Goal: Task Accomplishment & Management: Complete application form

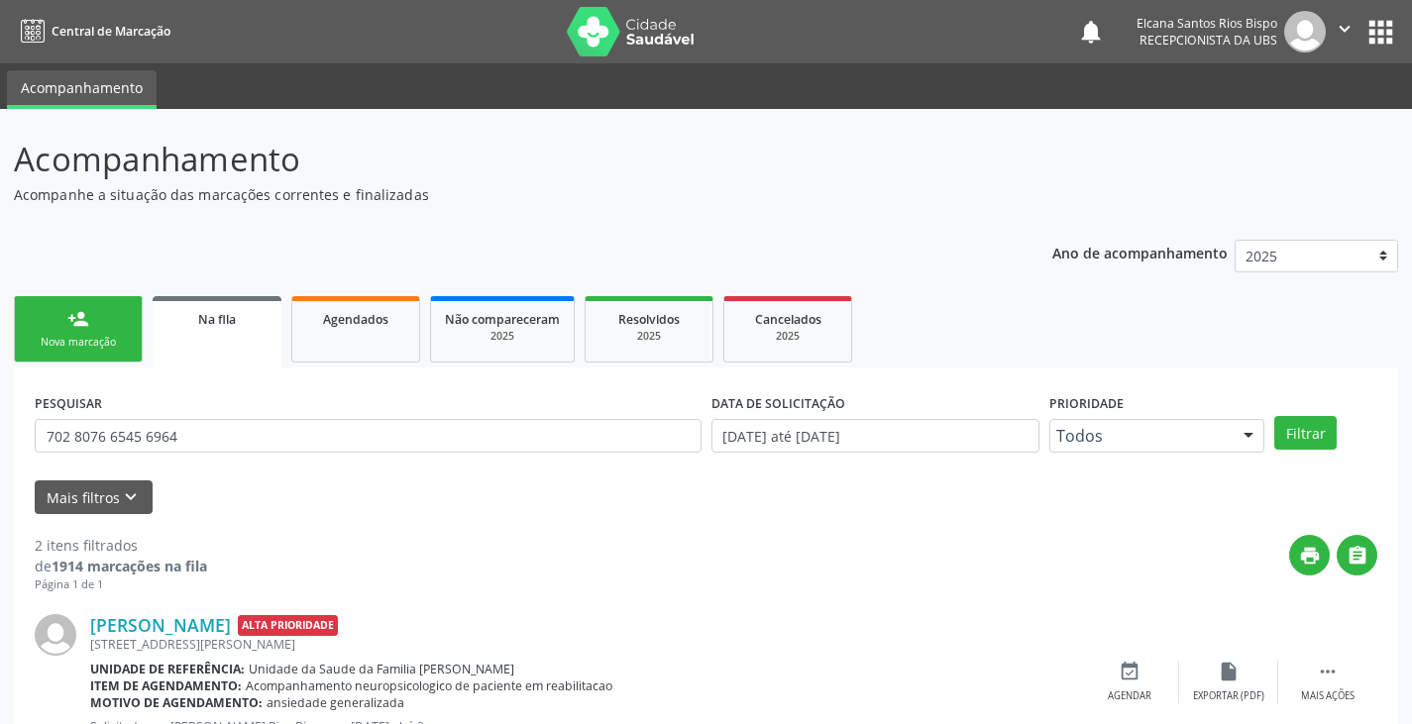
scroll to position [258, 0]
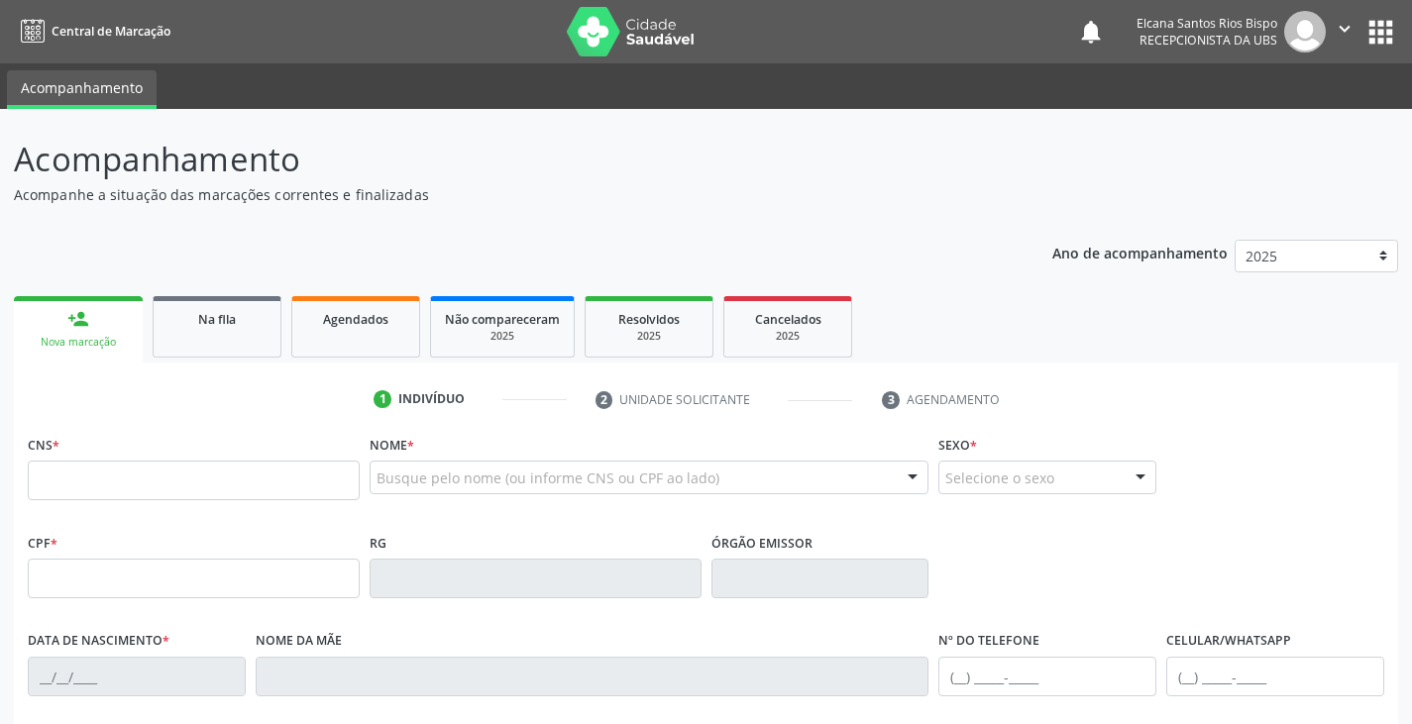
scroll to position [323, 0]
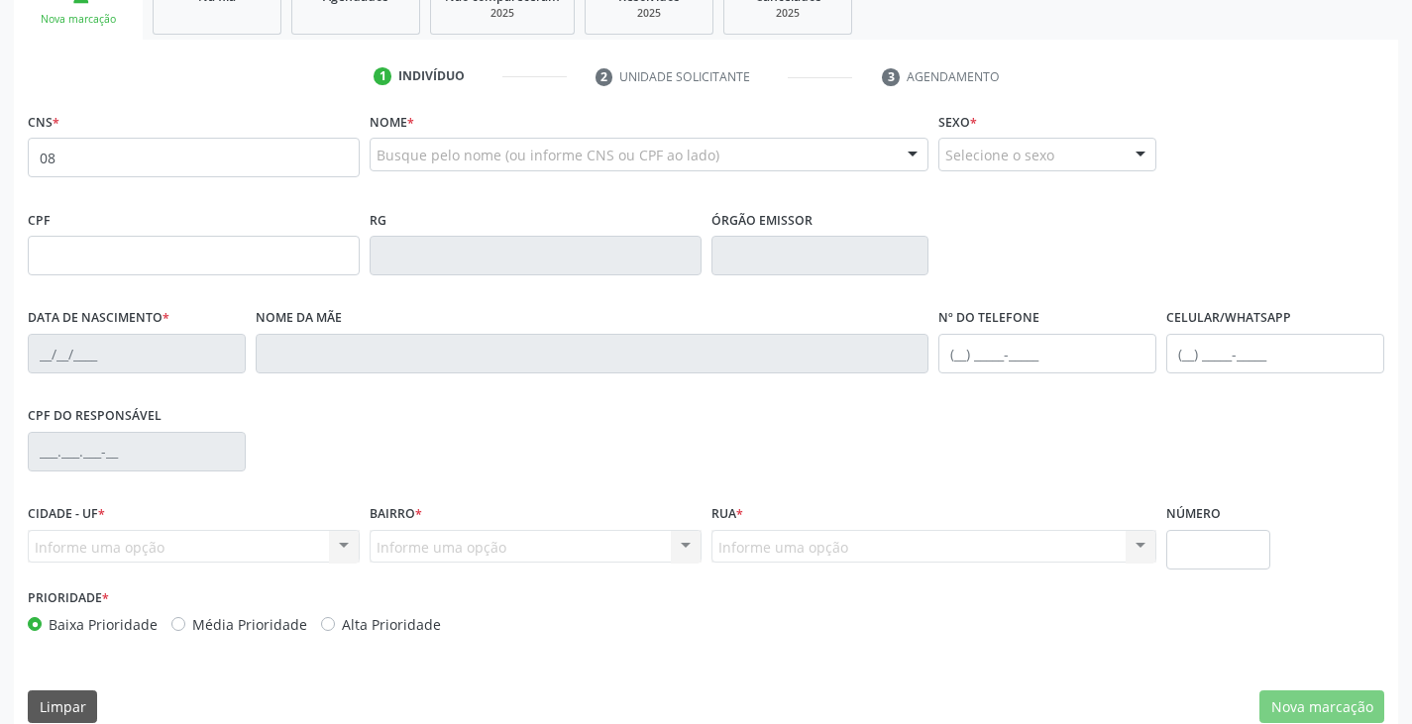
type input "0"
type input "702 1067 8040 8891"
type input "023.980.125-30"
type input "[DATE]"
type input "[PERSON_NAME]"
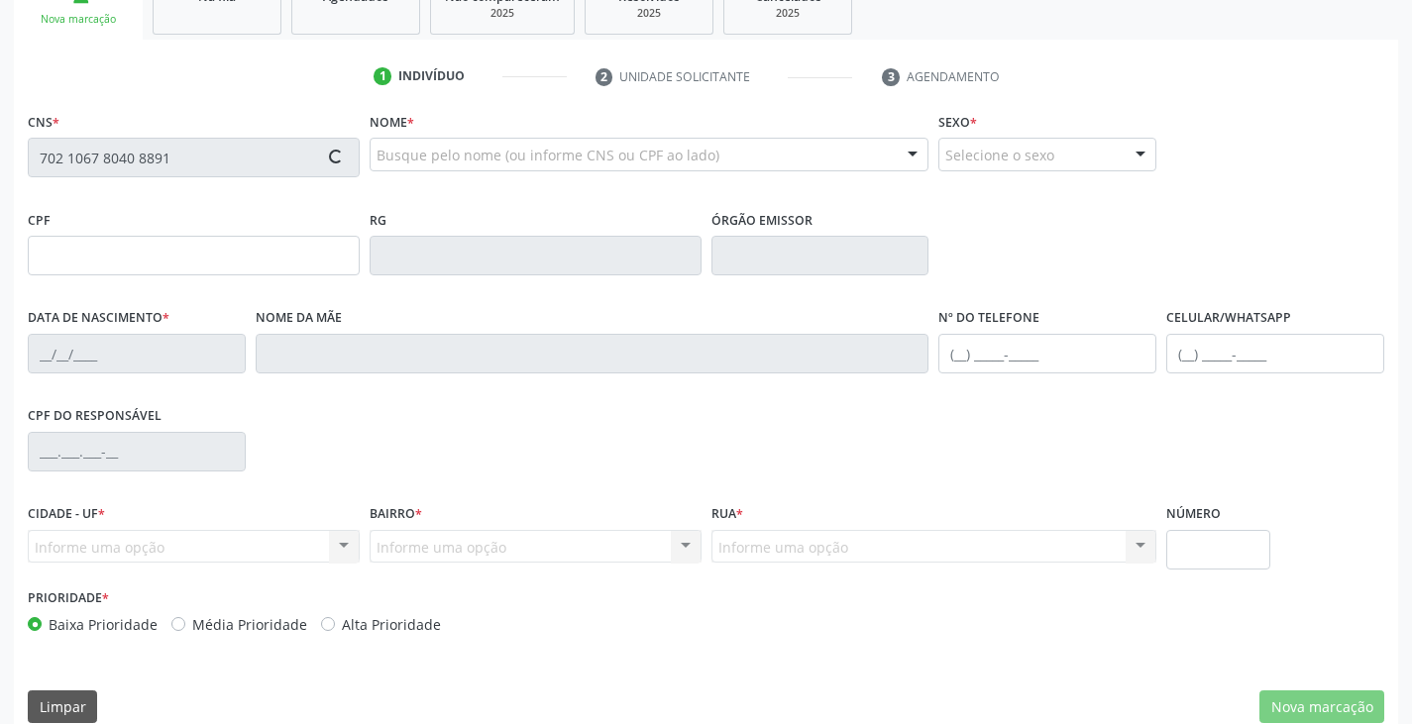
type input "[PHONE_NUMBER]"
type input "S/N"
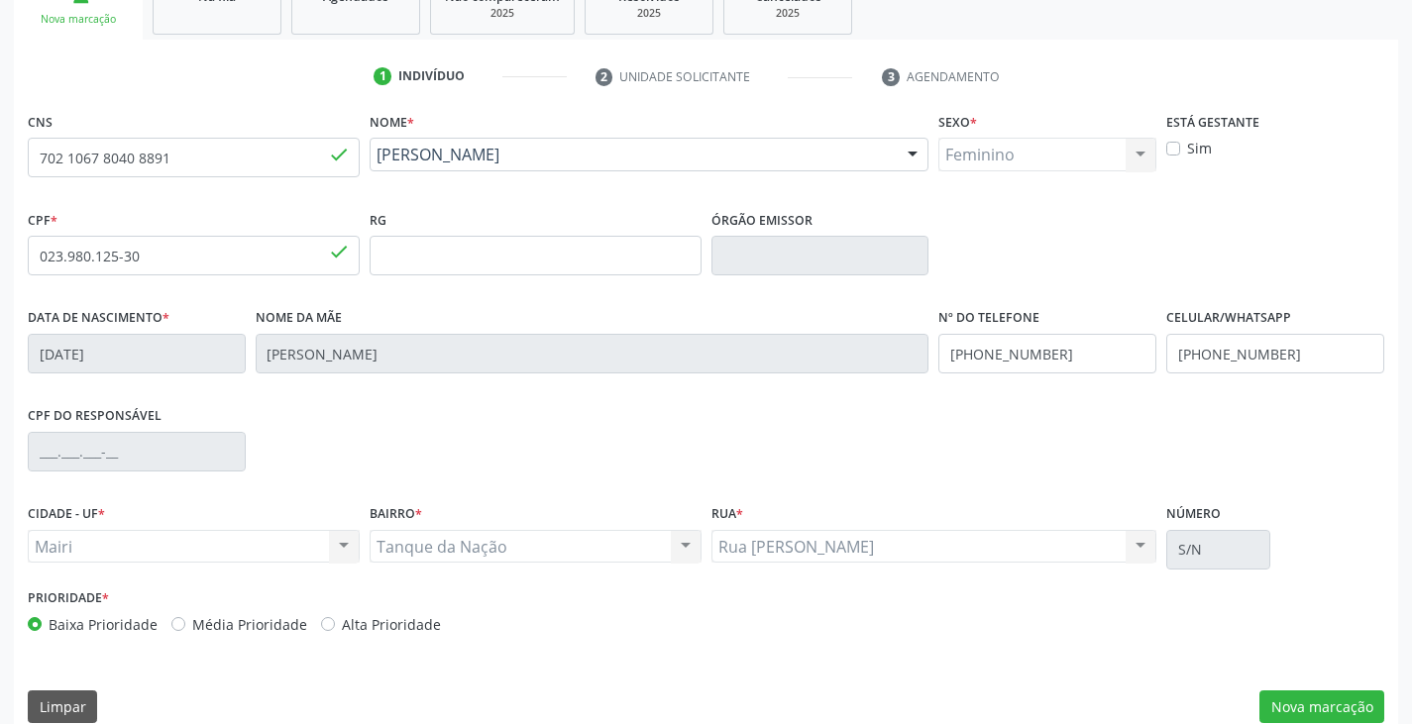
scroll to position [350, 0]
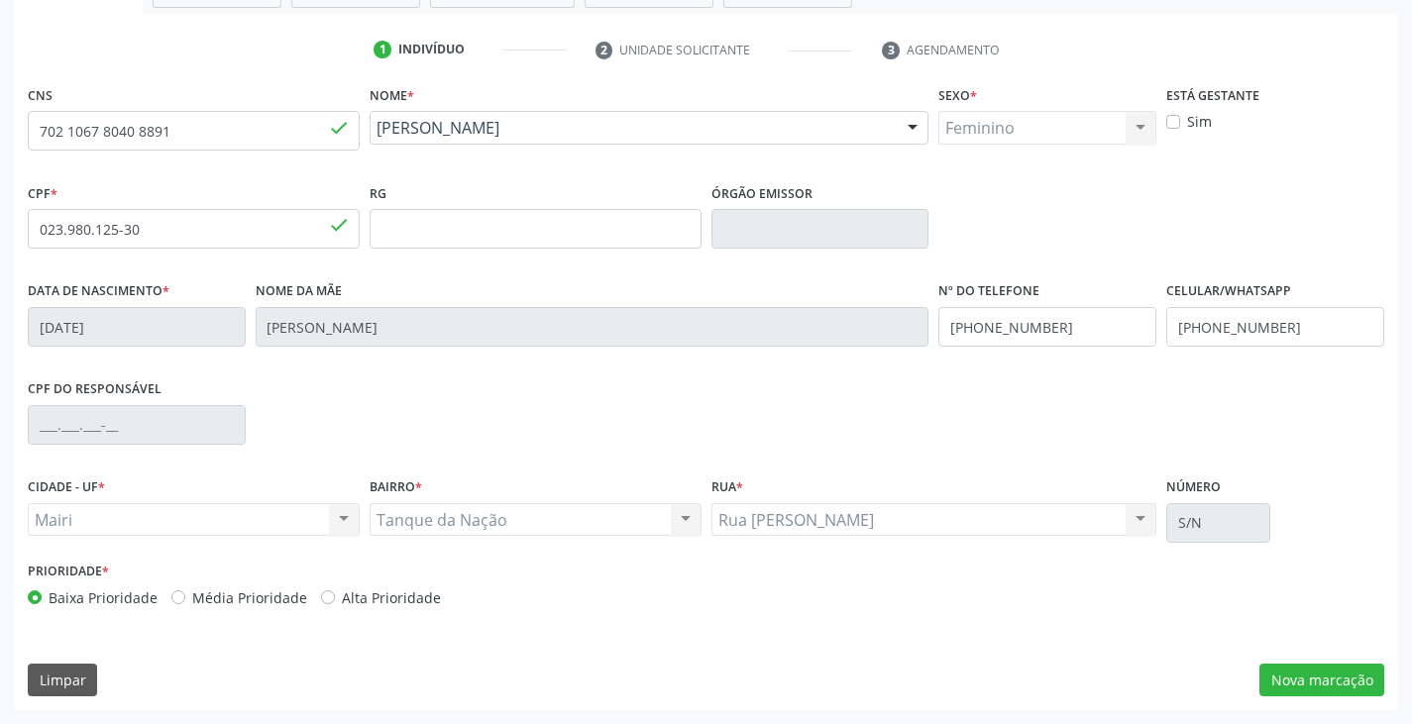
click at [364, 599] on label "Alta Prioridade" at bounding box center [391, 598] width 99 height 21
click at [335, 599] on input "Alta Prioridade" at bounding box center [328, 597] width 14 height 18
radio input "true"
click at [1335, 680] on button "Nova marcação" at bounding box center [1321, 681] width 125 height 34
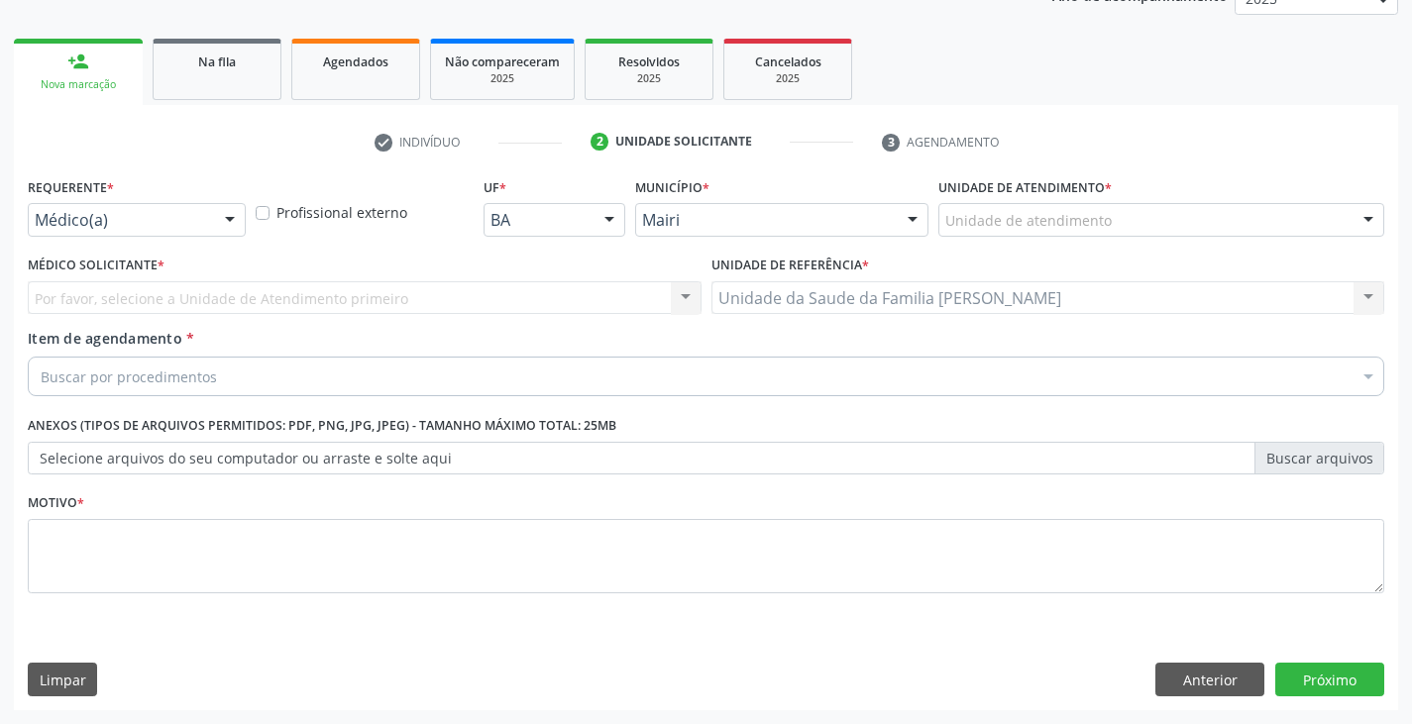
scroll to position [258, 0]
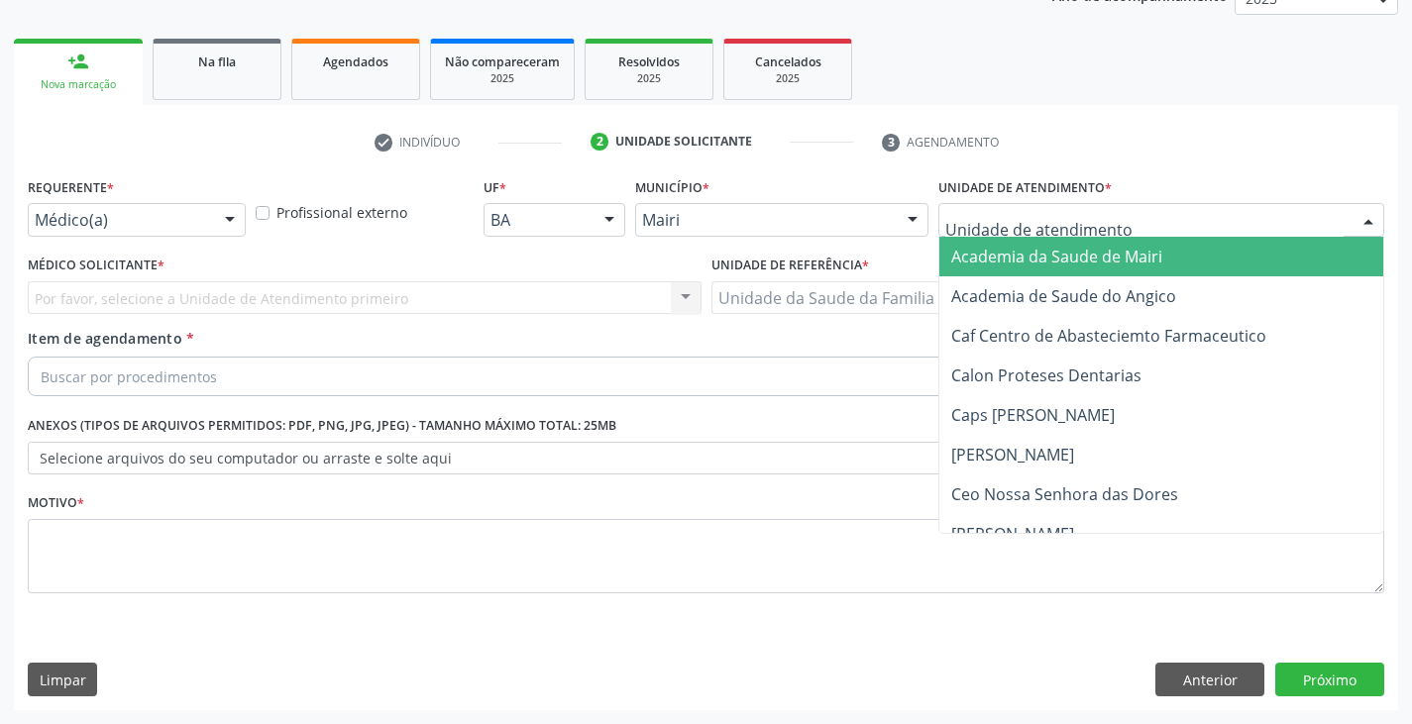
click at [1108, 220] on div at bounding box center [1161, 220] width 446 height 34
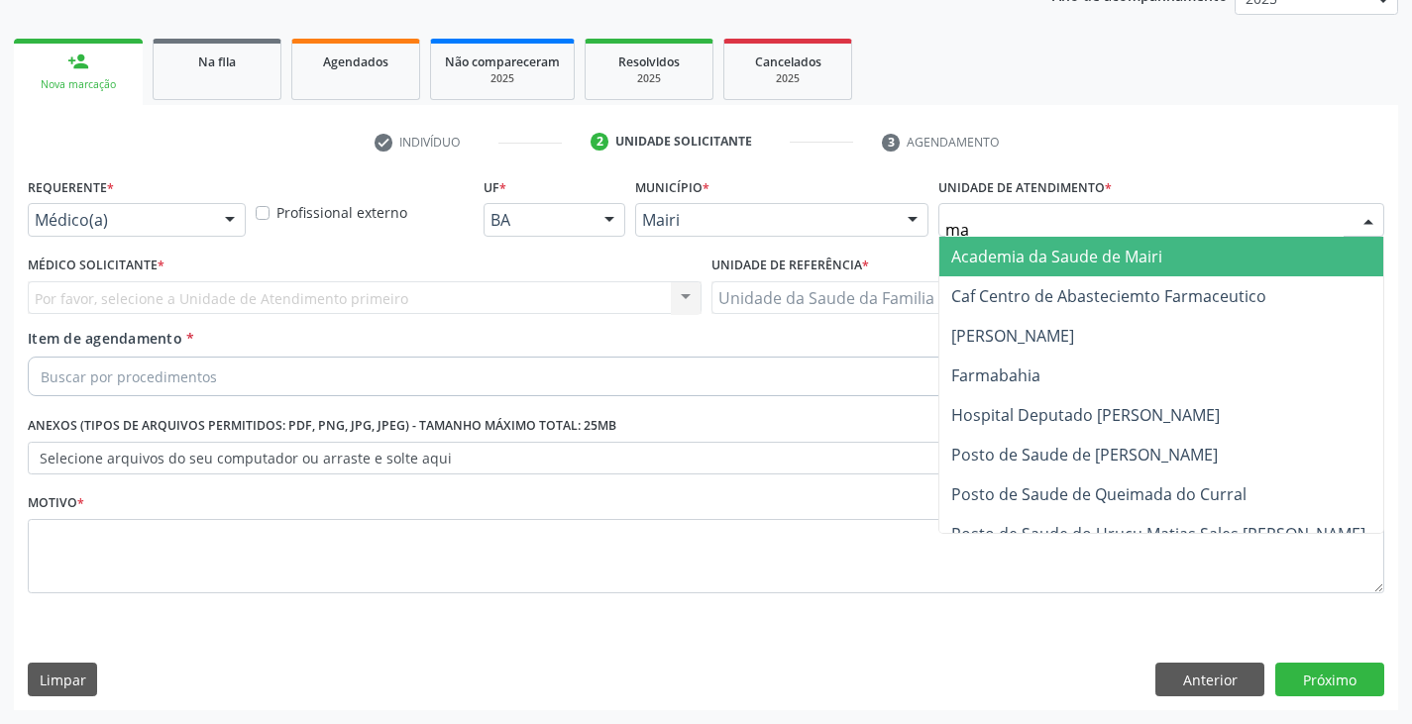
type input "mar"
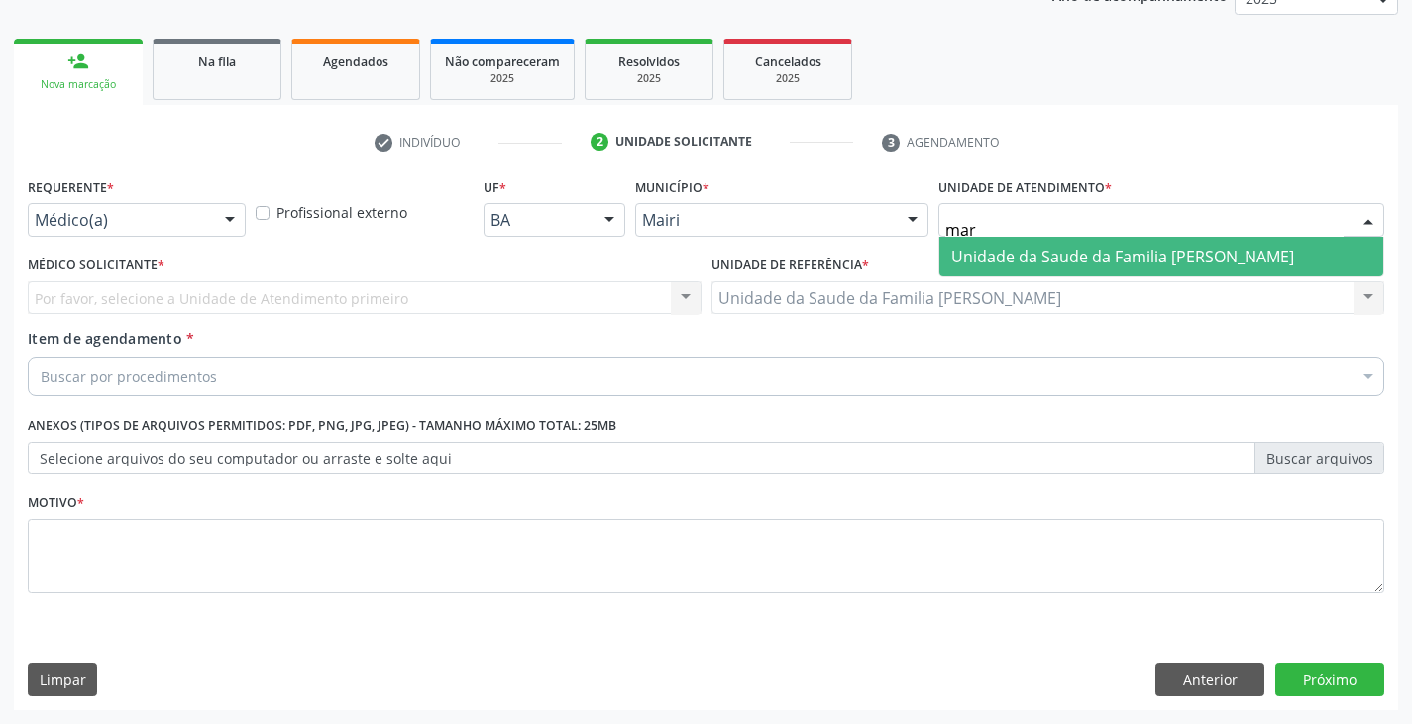
click at [1042, 244] on span "Unidade da Saude da Familia [PERSON_NAME]" at bounding box center [1161, 257] width 444 height 40
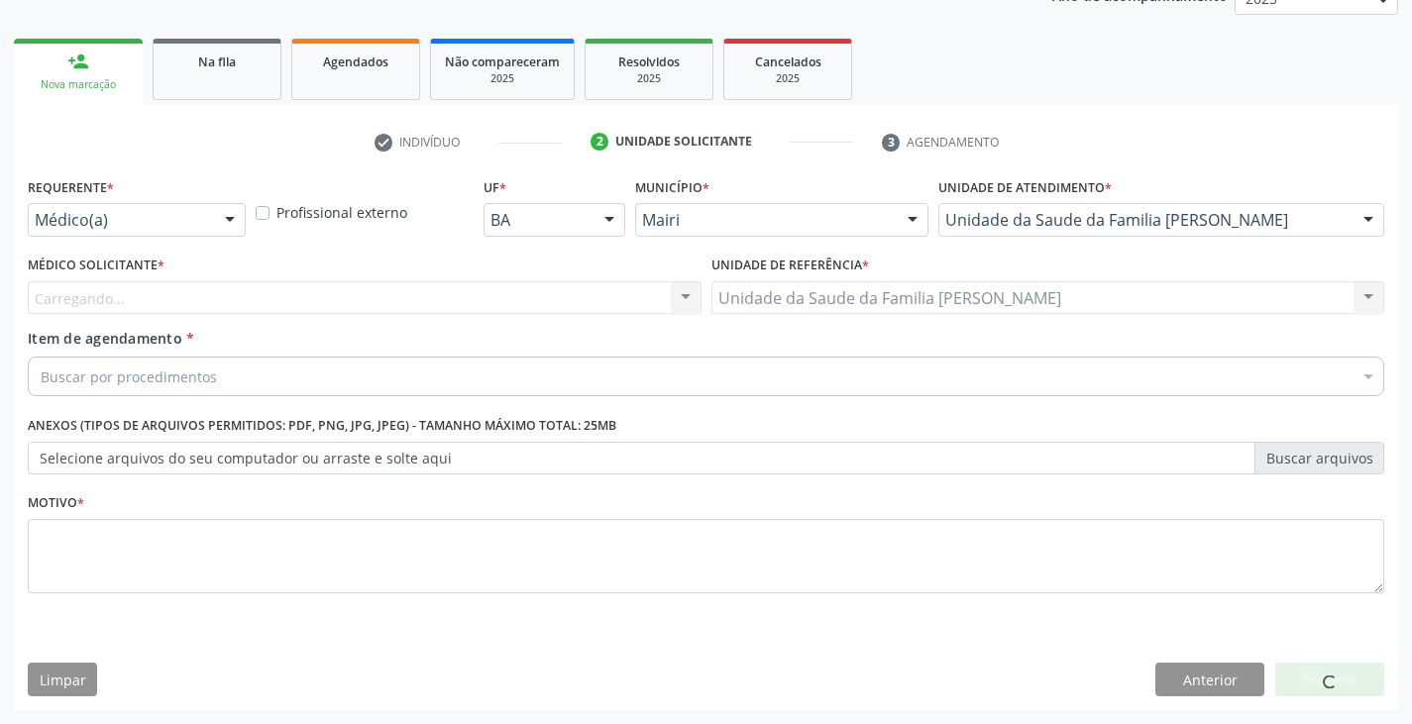
click at [78, 293] on div "Carregando... Nenhum resultado encontrado para: " " Não há nenhuma opção para s…" at bounding box center [365, 298] width 674 height 34
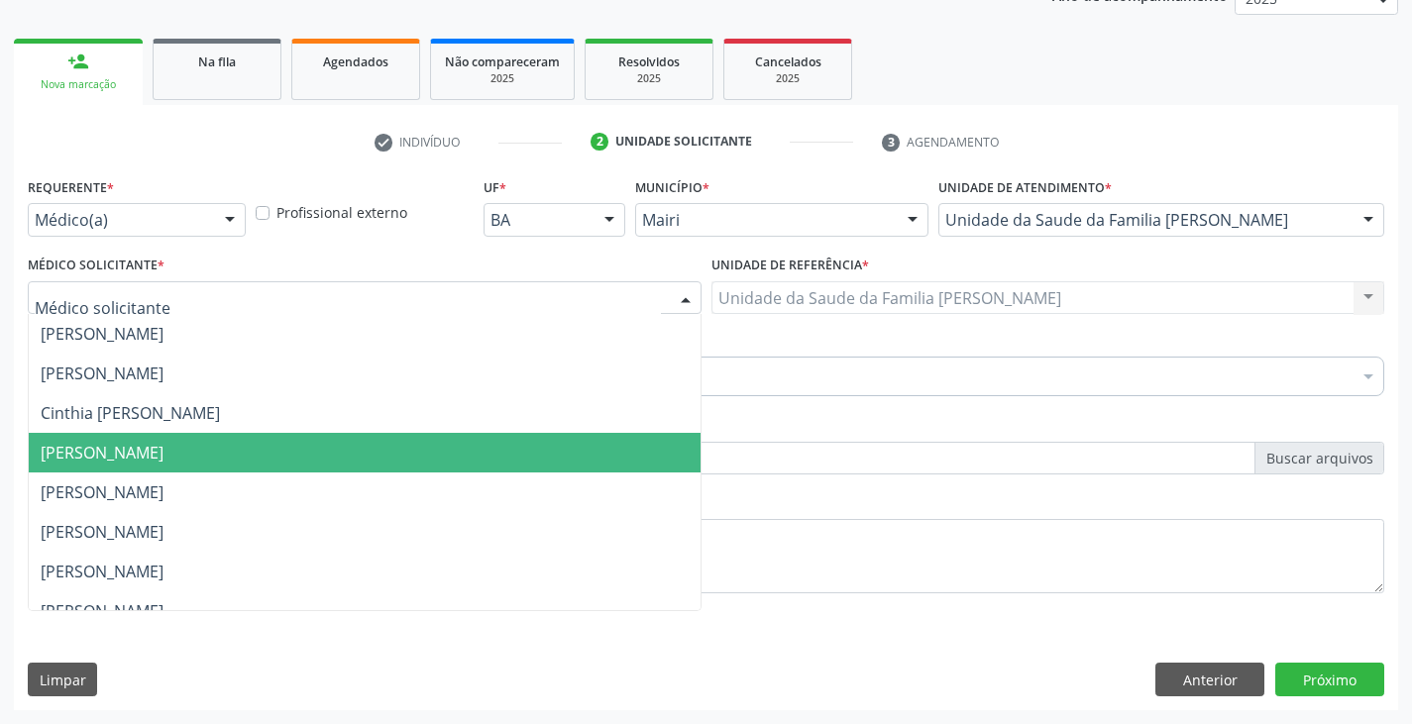
scroll to position [259, 0]
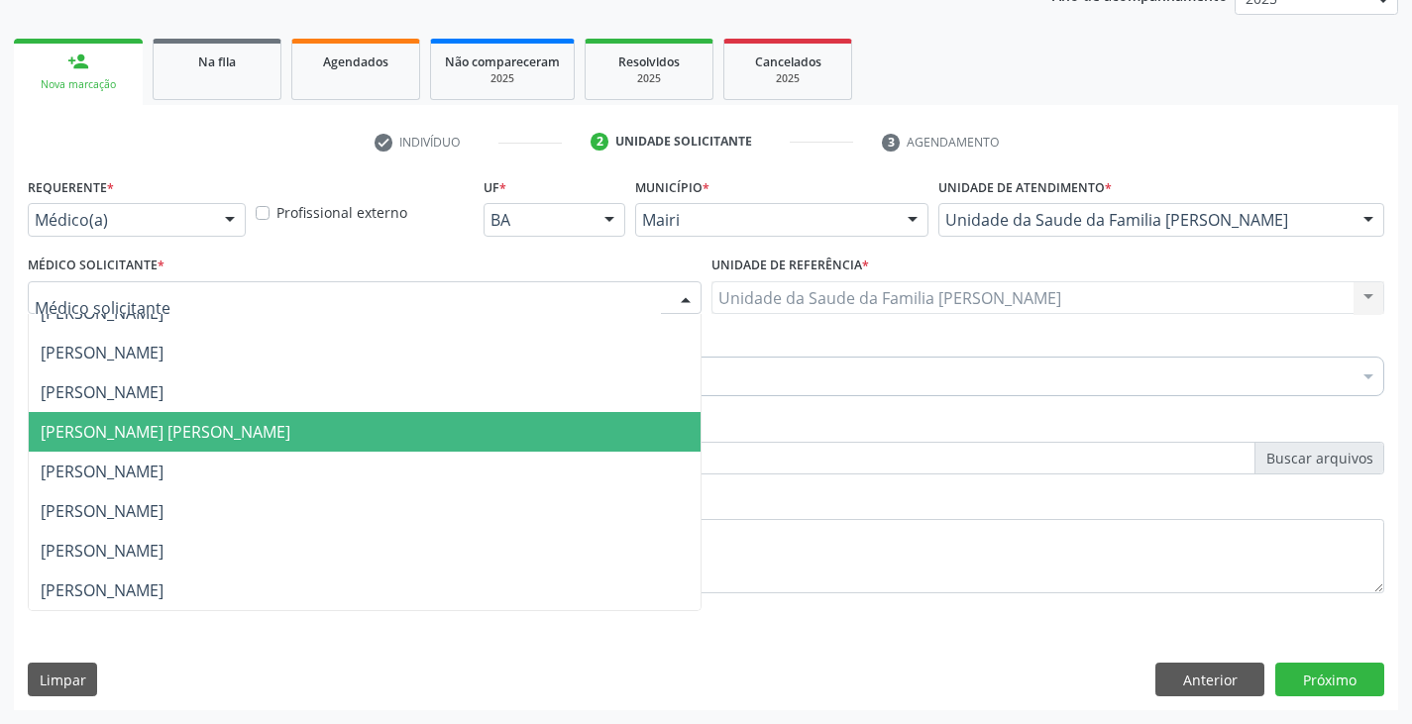
click at [108, 428] on span "[PERSON_NAME] [PERSON_NAME]" at bounding box center [166, 432] width 250 height 22
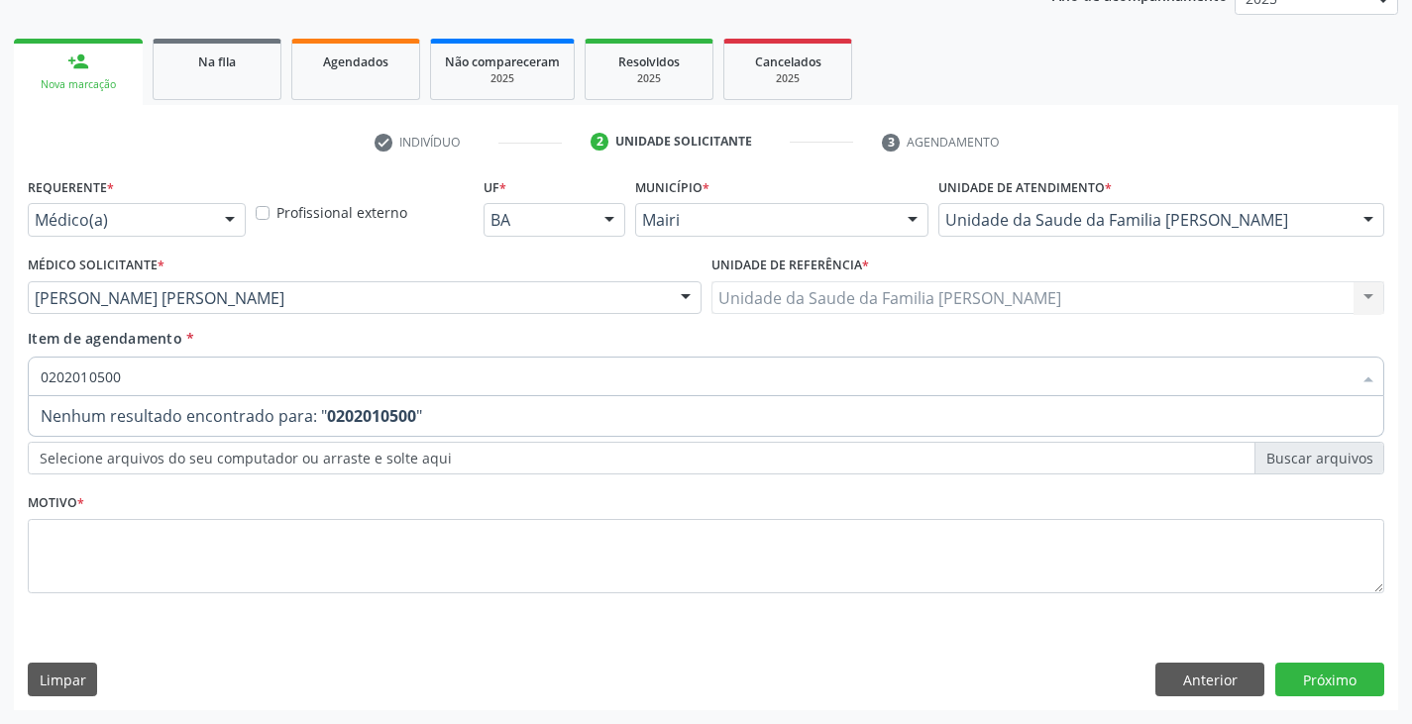
type input "020201050"
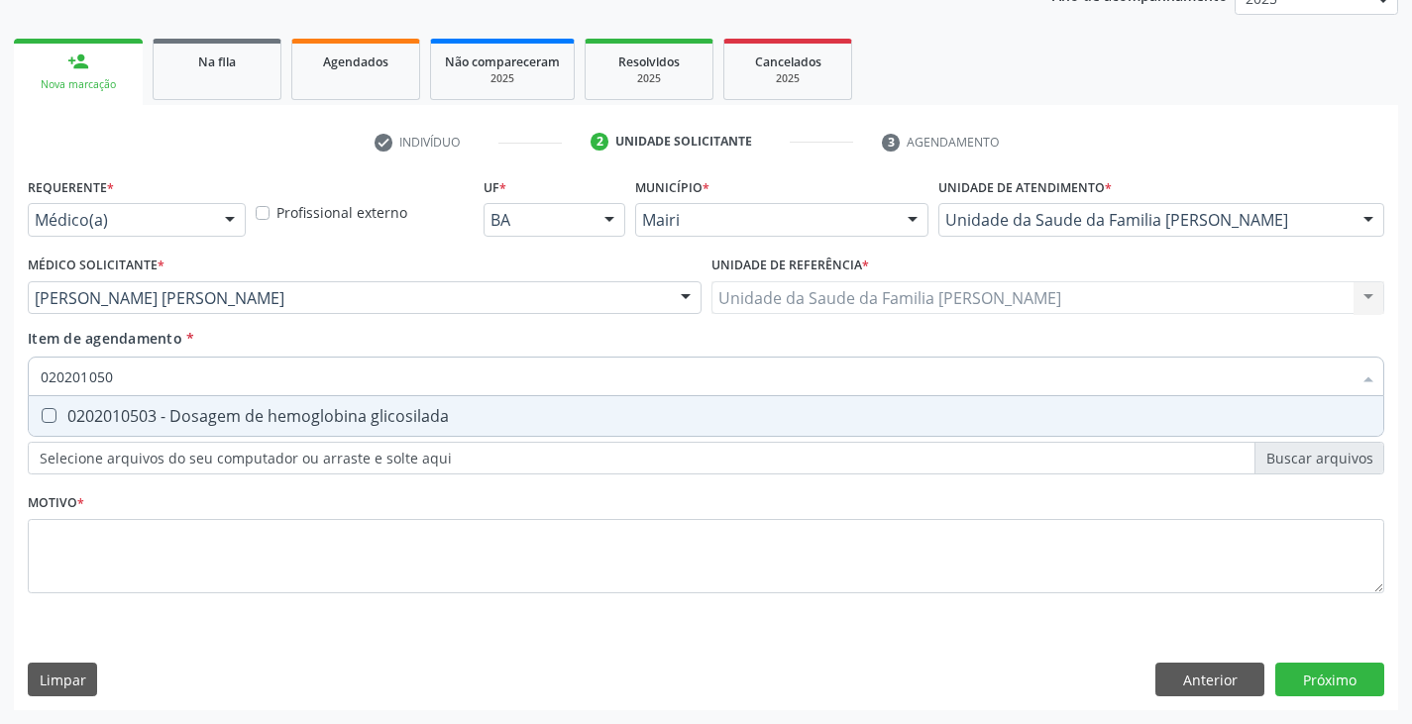
click at [107, 418] on div "0202010503 - Dosagem de hemoglobina glicosilada" at bounding box center [706, 416] width 1331 height 16
checkbox glicosilada "true"
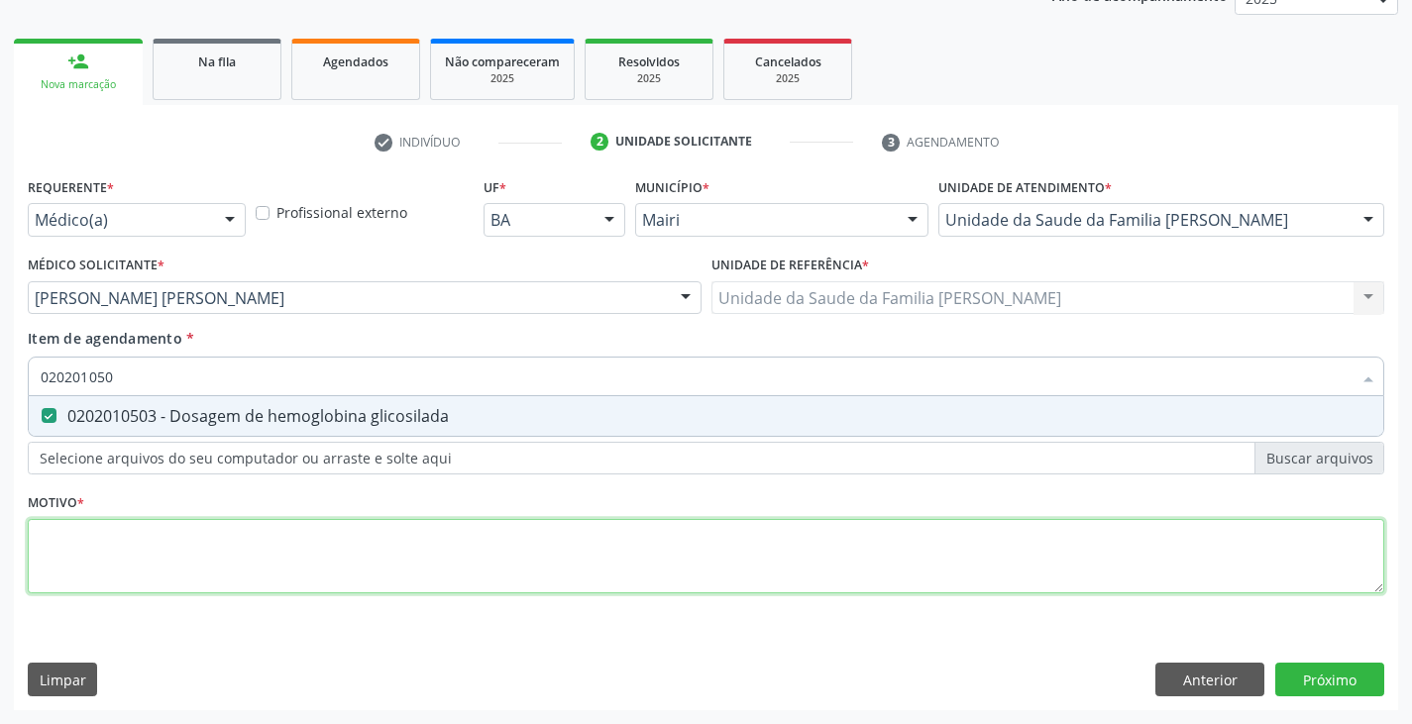
click at [119, 550] on div "Requerente * Médico(a) Médico(a) Enfermeiro(a) Paciente Nenhum resultado encont…" at bounding box center [706, 396] width 1356 height 449
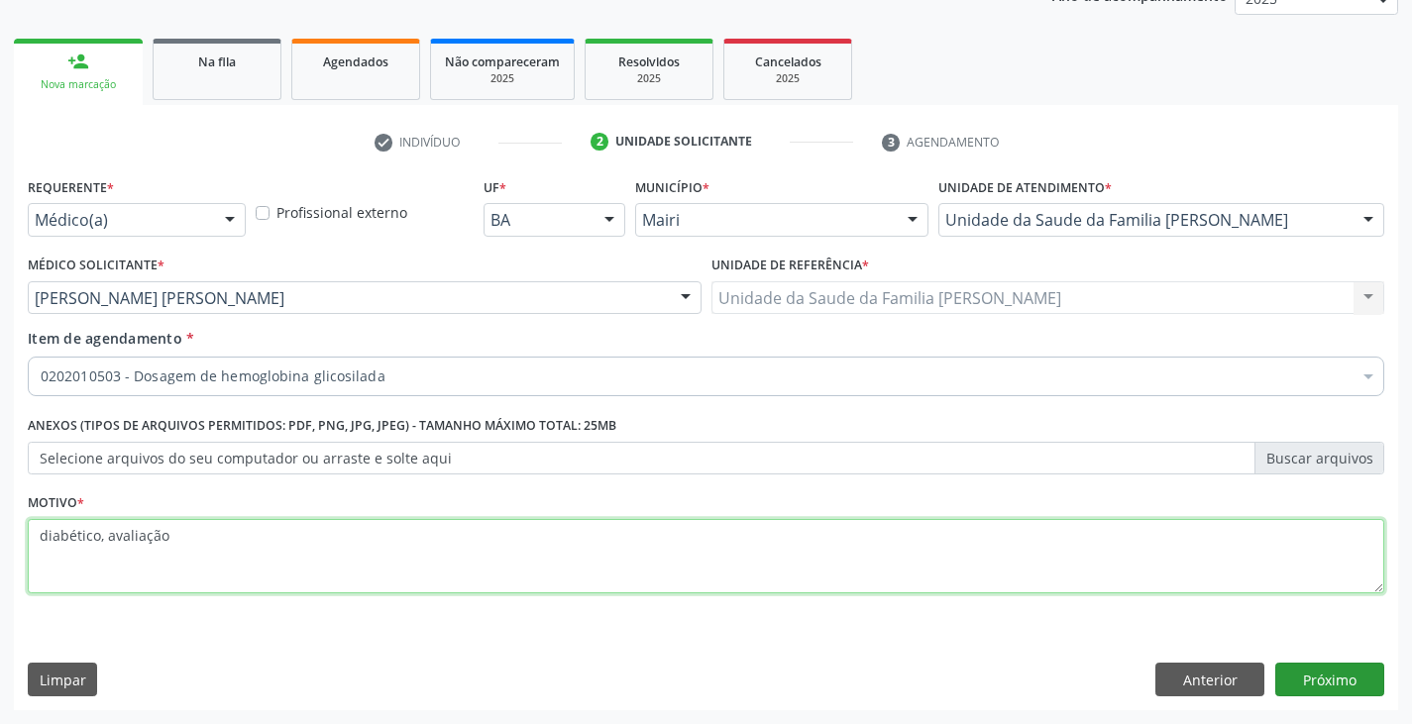
type textarea "diabético, avaliação"
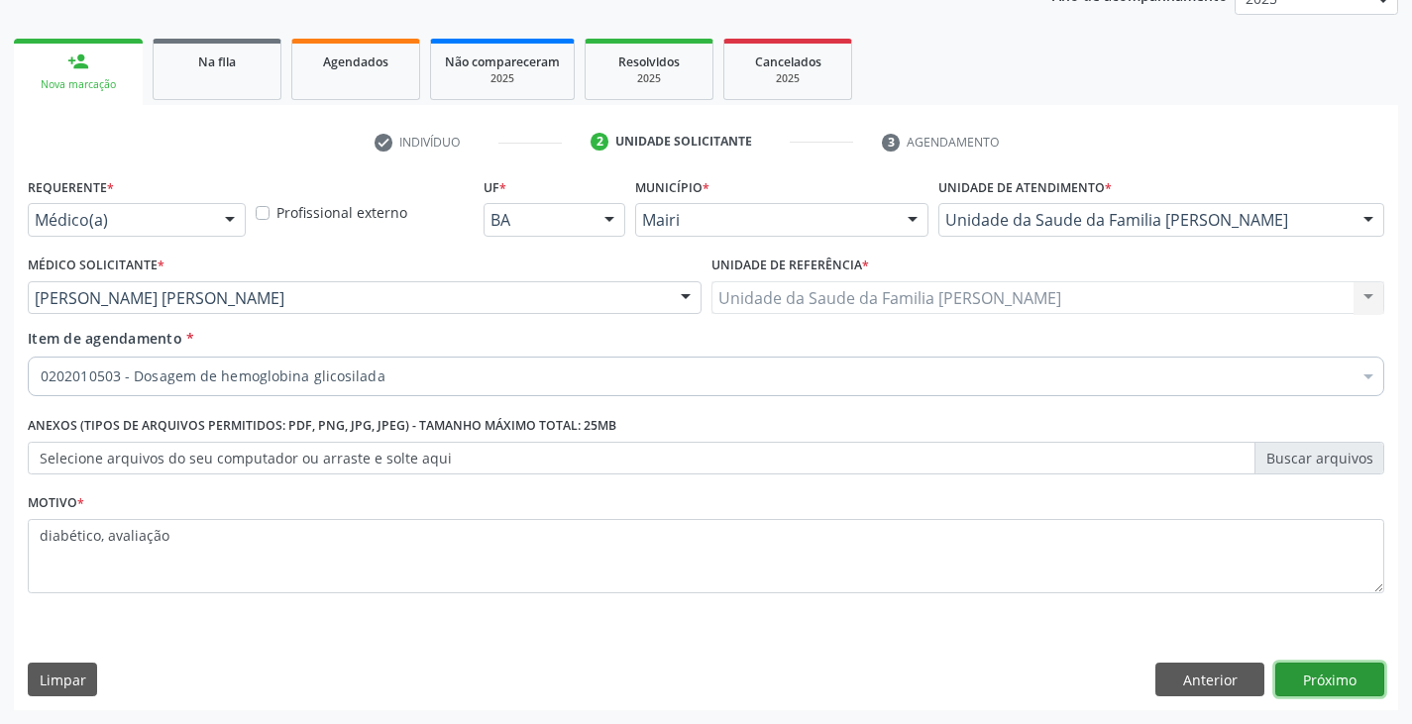
click at [1318, 676] on button "Próximo" at bounding box center [1329, 680] width 109 height 34
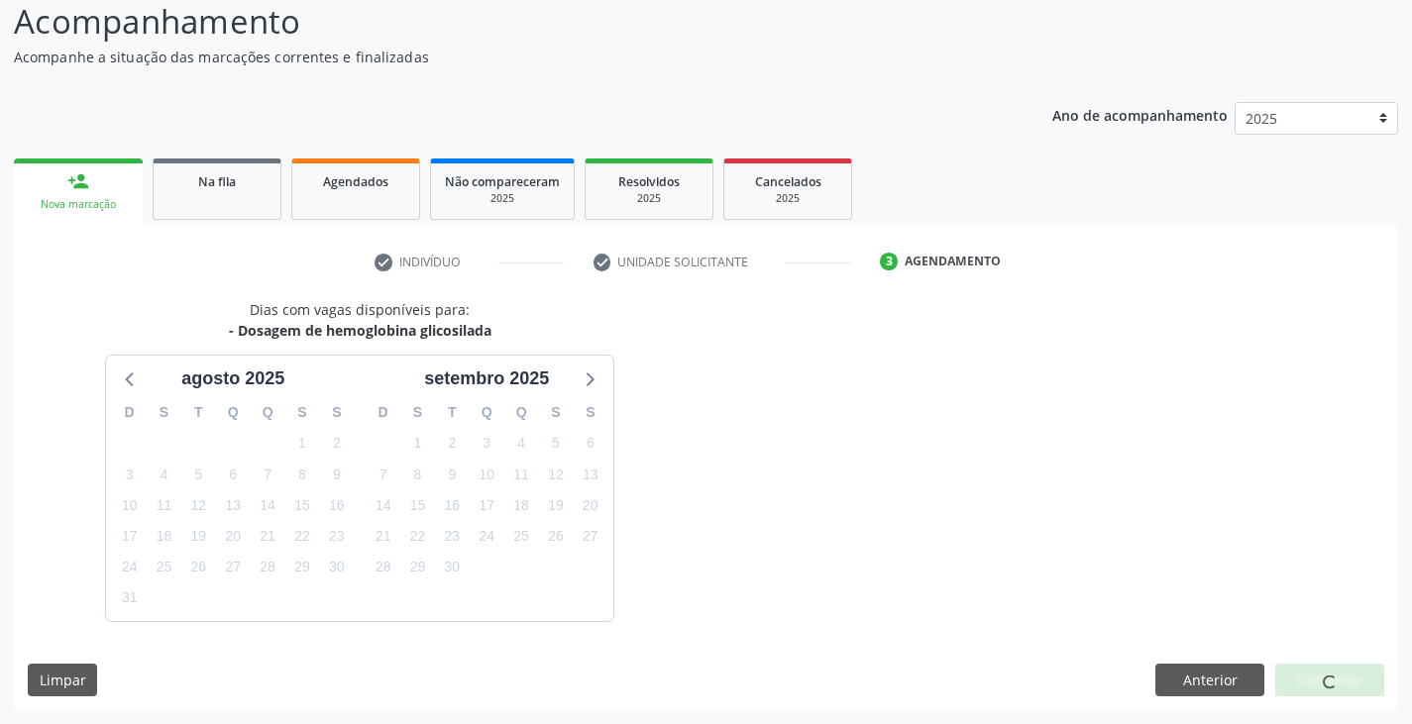
scroll to position [196, 0]
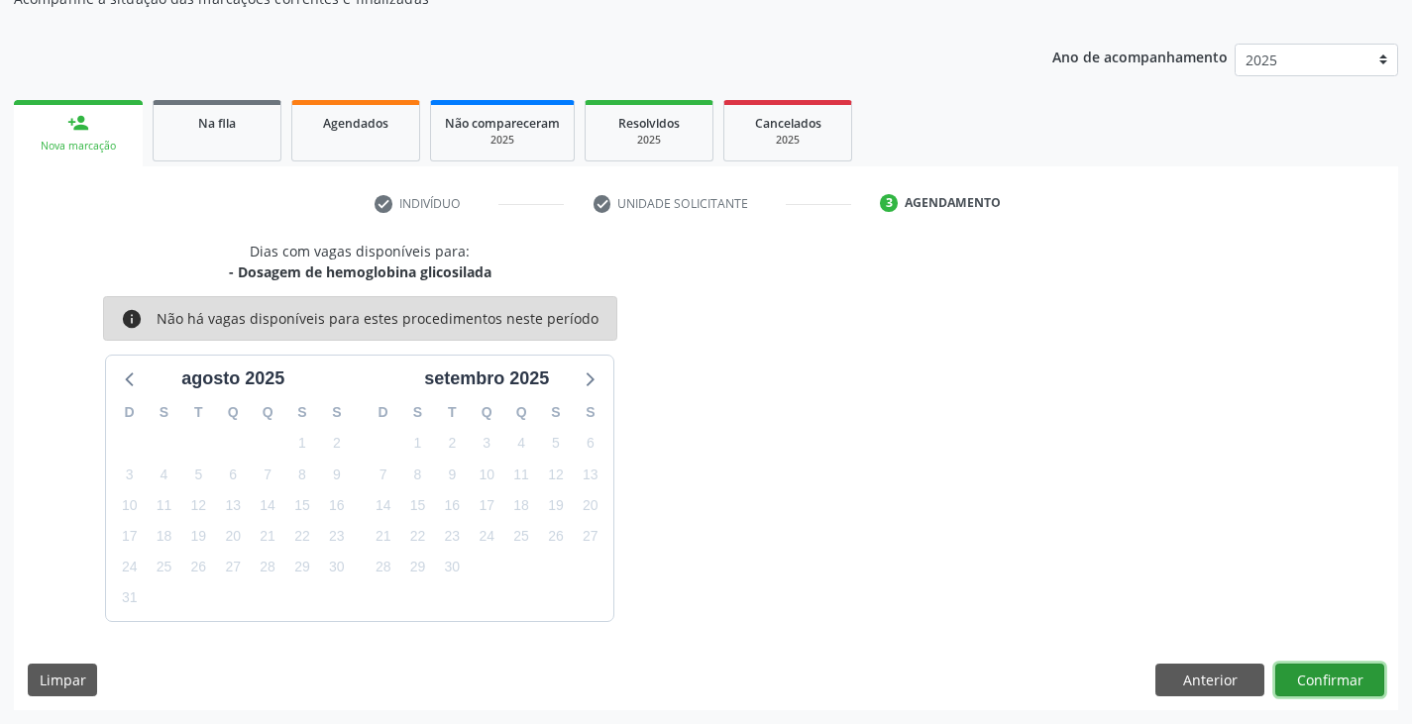
click at [1350, 679] on button "Confirmar" at bounding box center [1329, 681] width 109 height 34
click at [1336, 662] on div "Dias com vagas disponíveis para: - Dosagem de hemoglobina glicosilada info Não …" at bounding box center [706, 476] width 1384 height 470
click at [1341, 664] on button "Confirmar" at bounding box center [1329, 681] width 109 height 34
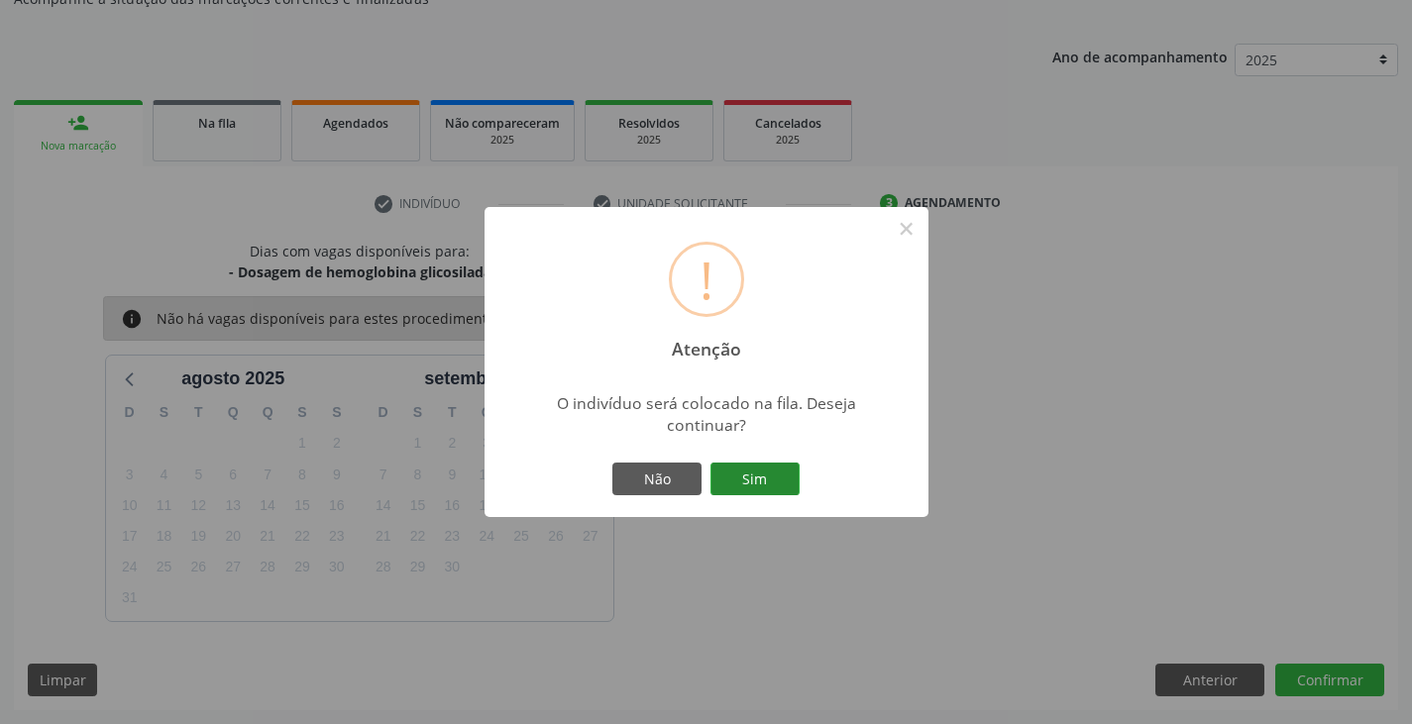
click at [780, 470] on button "Sim" at bounding box center [754, 480] width 89 height 34
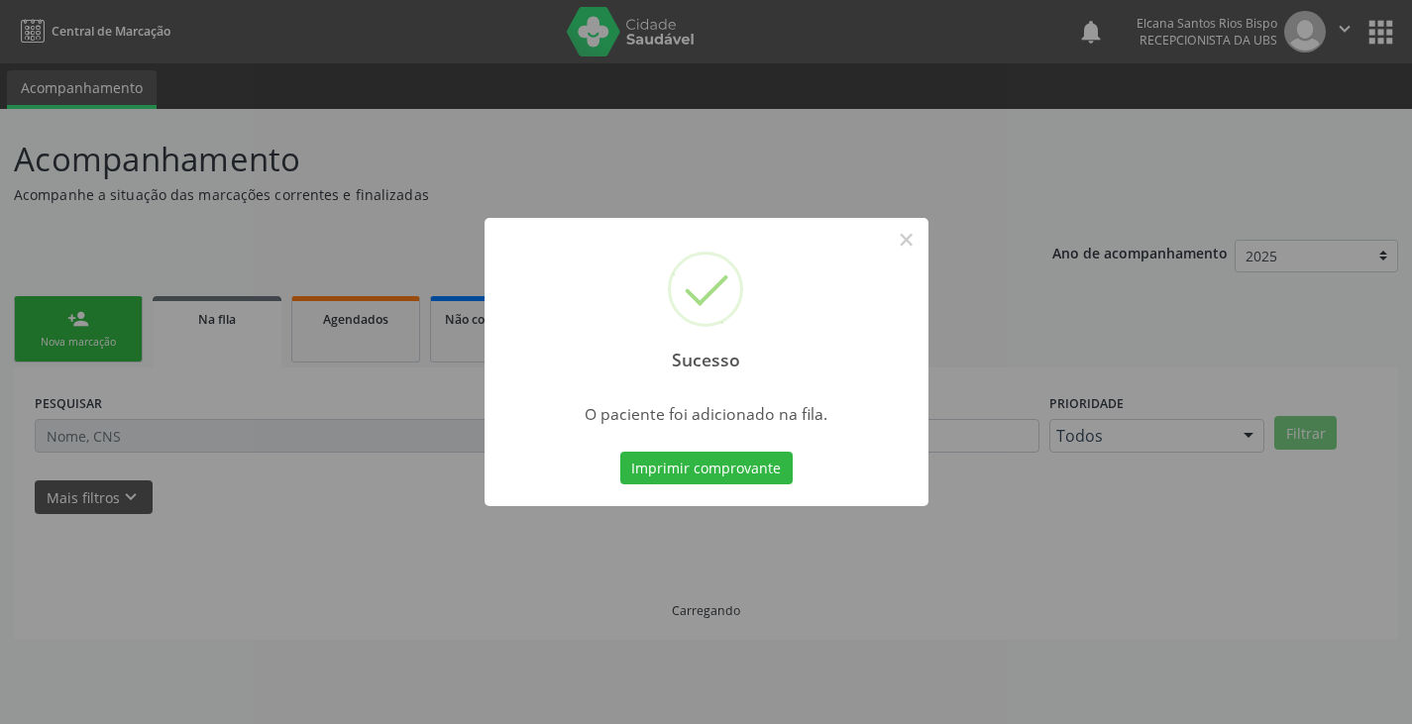
scroll to position [0, 0]
click at [780, 470] on button "Imprimir comprovante" at bounding box center [713, 469] width 172 height 34
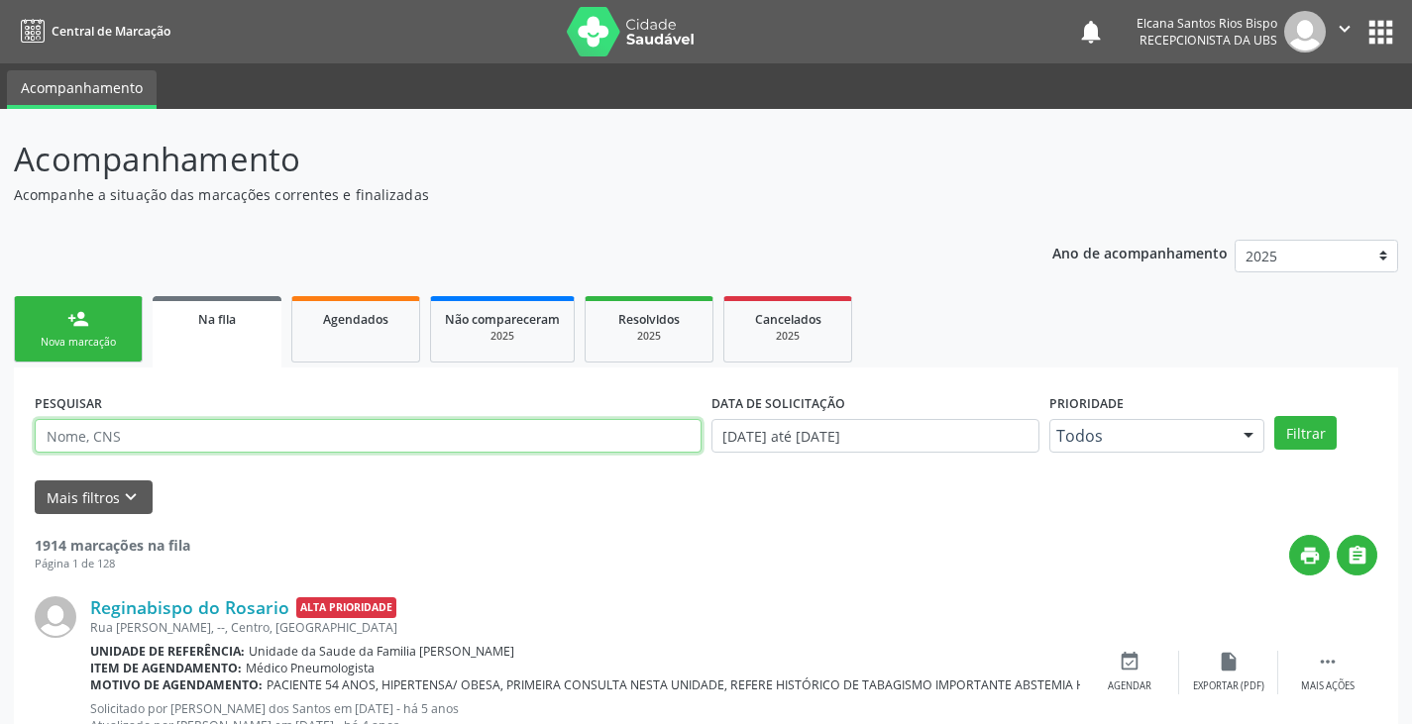
click at [213, 442] on input "text" at bounding box center [368, 436] width 667 height 34
paste input "702 1067 8040 8891"
type input "702 1067 8040 8891"
click at [1274, 416] on button "Filtrar" at bounding box center [1305, 433] width 62 height 34
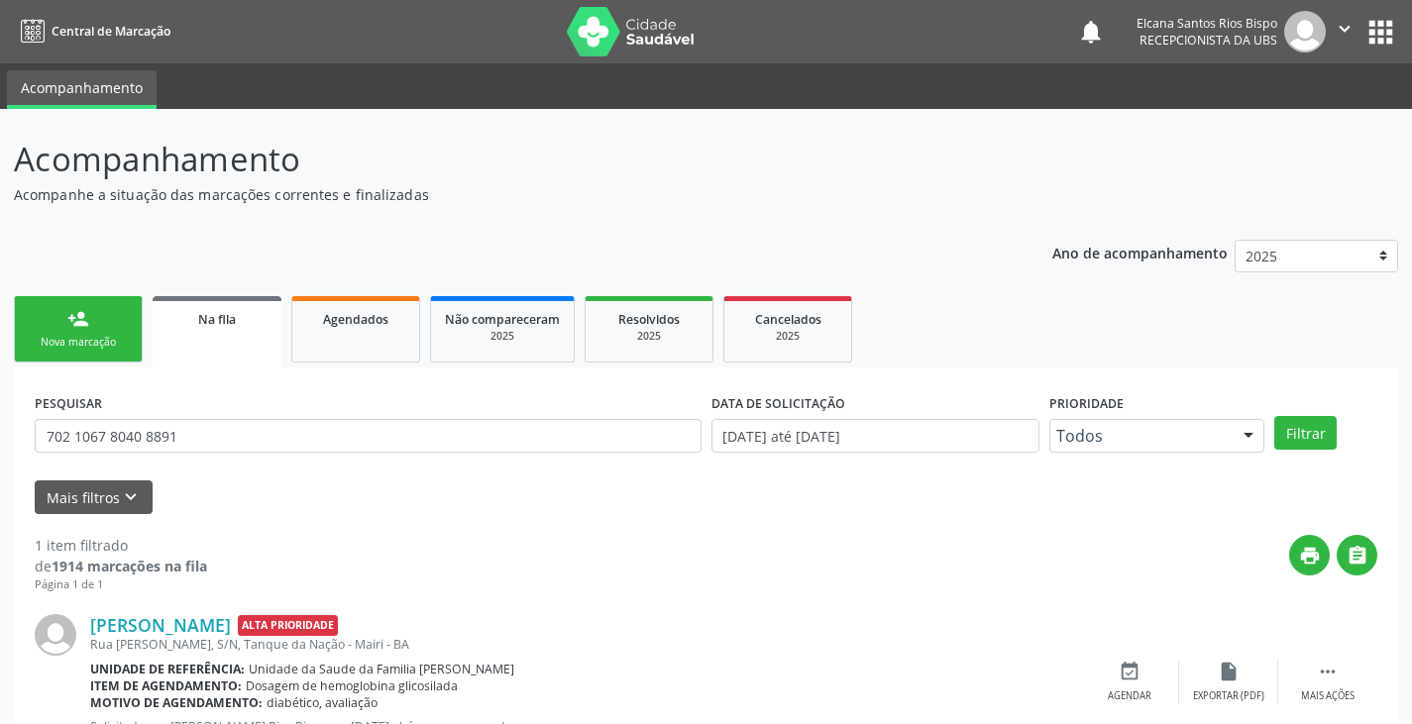
scroll to position [80, 0]
